Goal: Navigation & Orientation: Find specific page/section

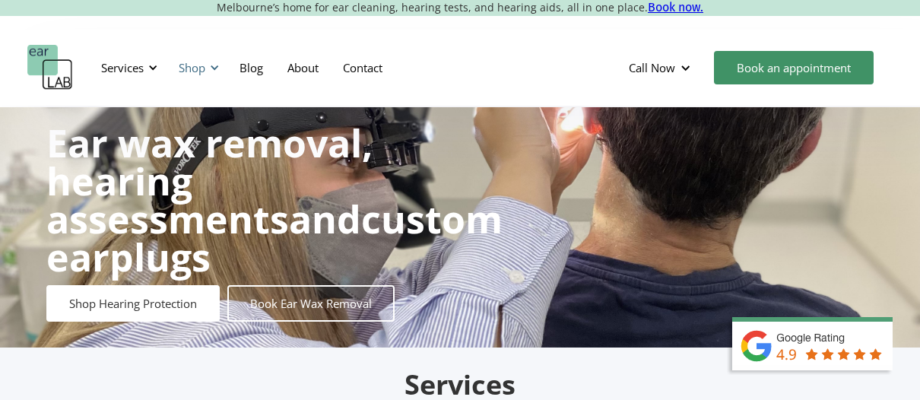
click at [201, 65] on div "Shop" at bounding box center [192, 67] width 27 height 15
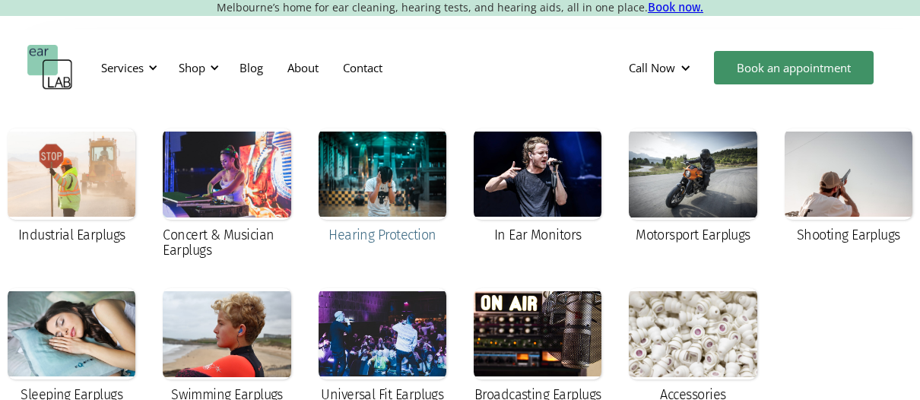
click at [398, 195] on div at bounding box center [382, 173] width 128 height 91
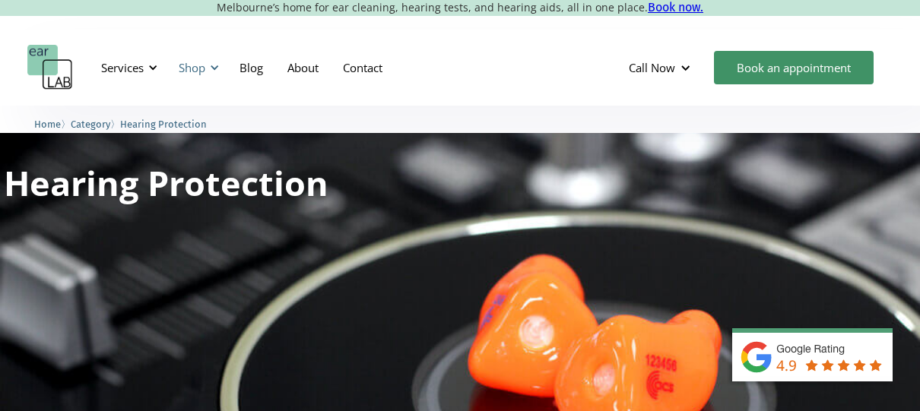
click at [208, 69] on div "Shop" at bounding box center [197, 68] width 54 height 46
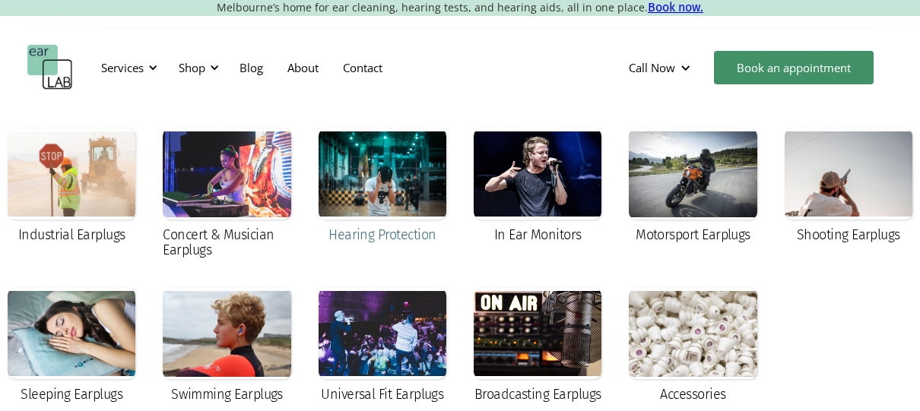
click at [385, 163] on div at bounding box center [382, 173] width 128 height 91
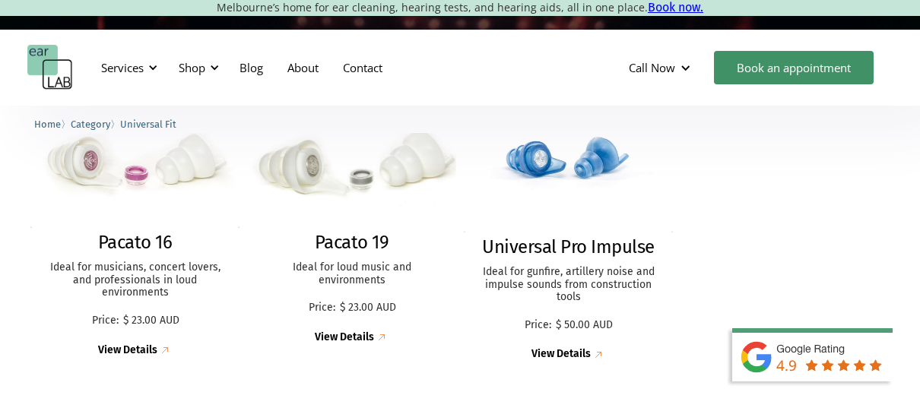
scroll to position [452, 0]
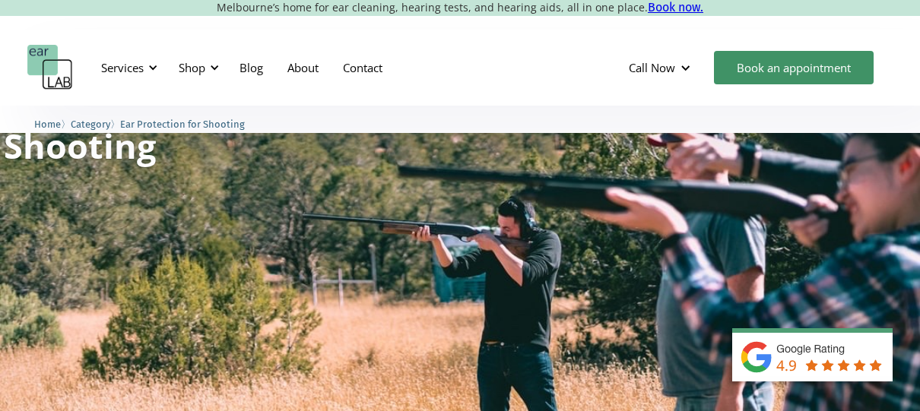
scroll to position [74, 0]
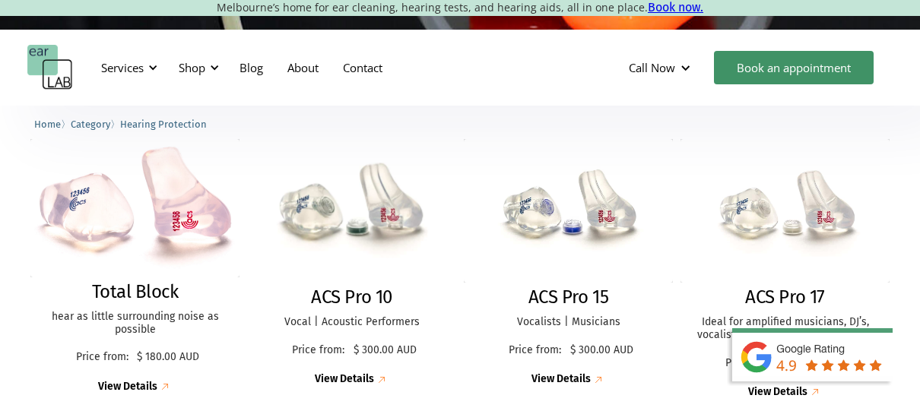
scroll to position [398, 0]
